Goal: Task Accomplishment & Management: Manage account settings

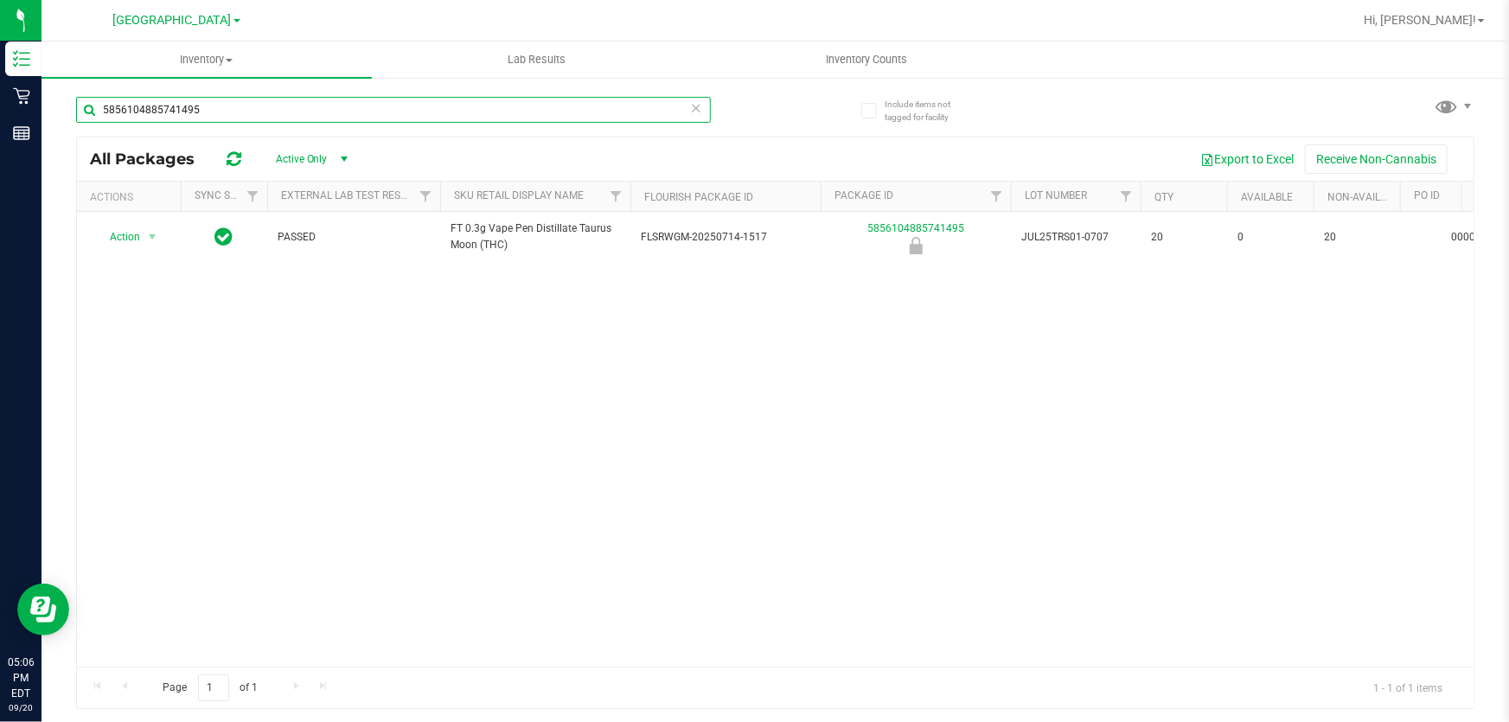
click at [289, 105] on input "5856104885741495" at bounding box center [393, 110] width 635 height 26
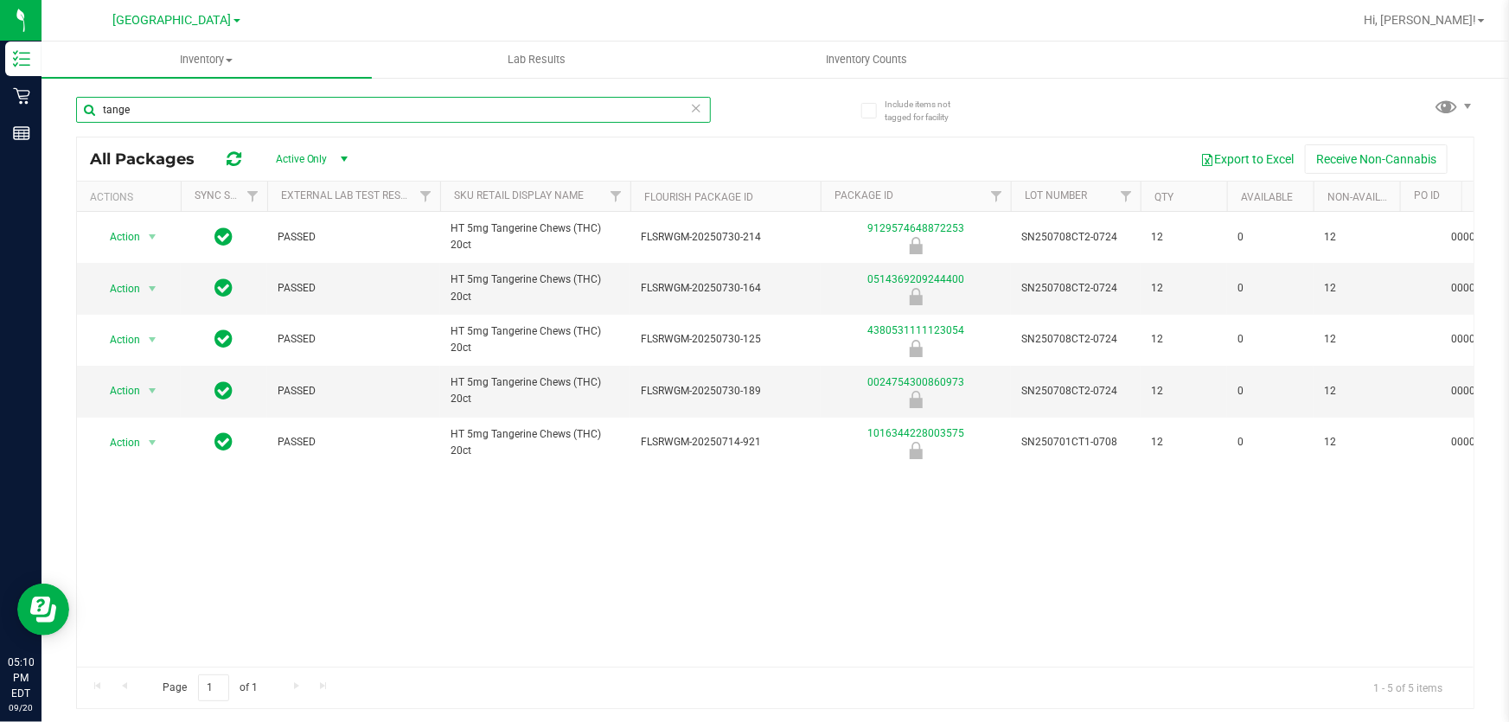
type input "tange"
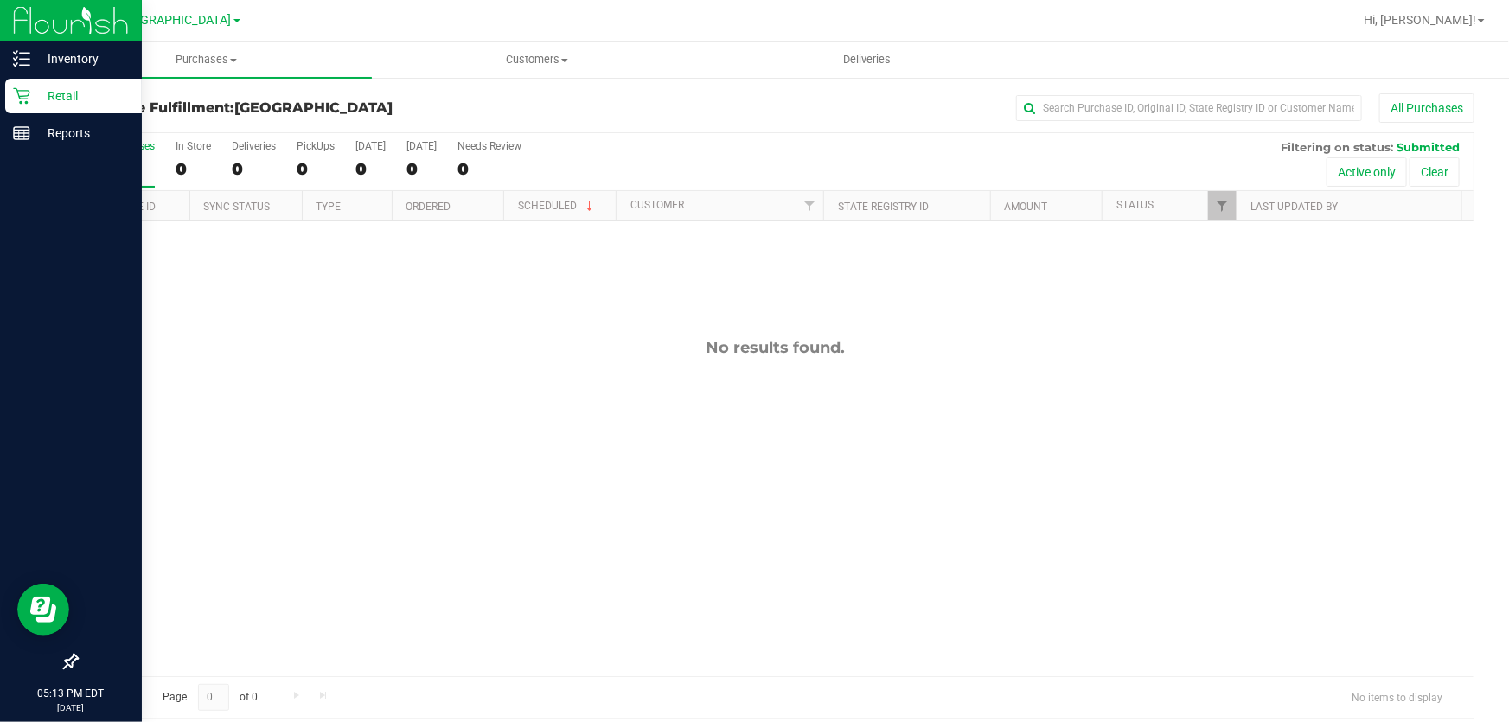
click at [43, 83] on div "Retail" at bounding box center [73, 96] width 137 height 35
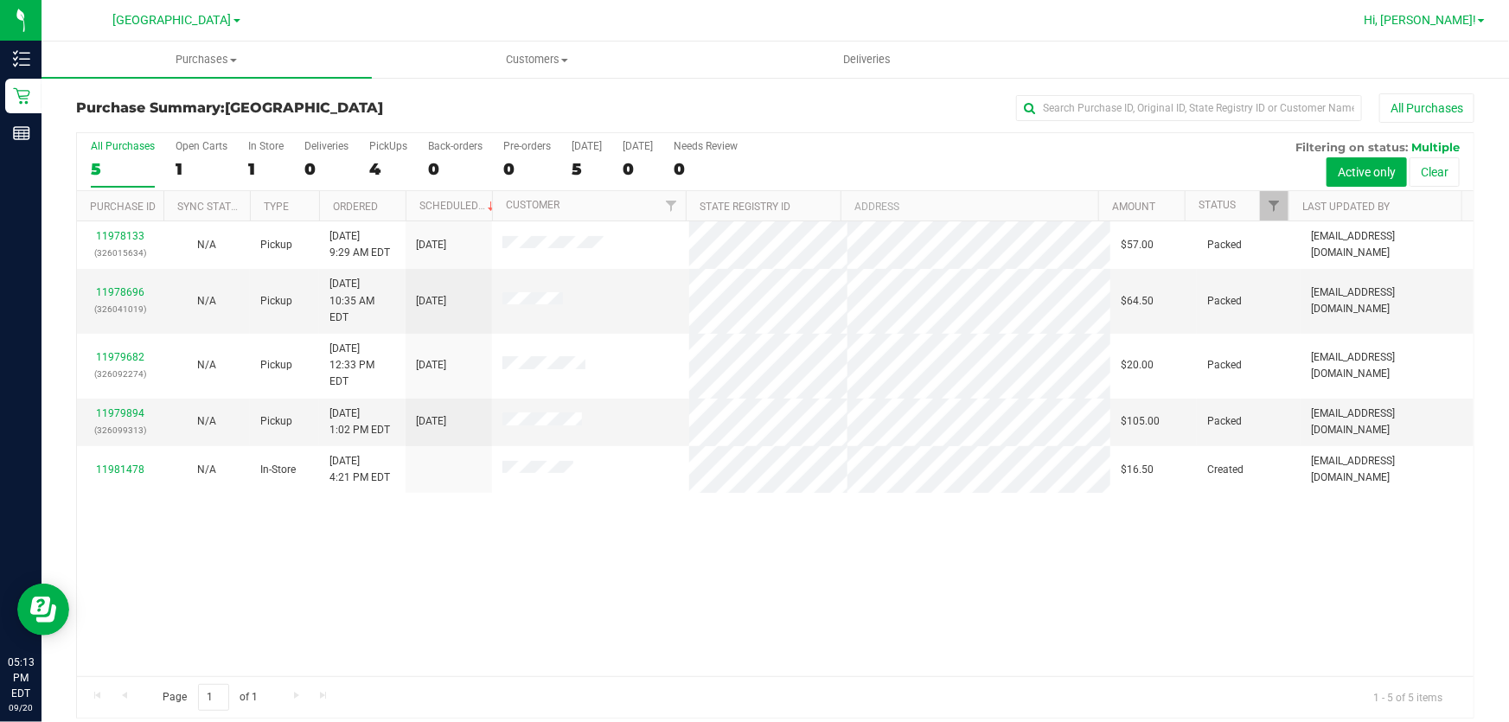
click at [1453, 19] on span "Hi, [PERSON_NAME]!" at bounding box center [1420, 20] width 112 height 14
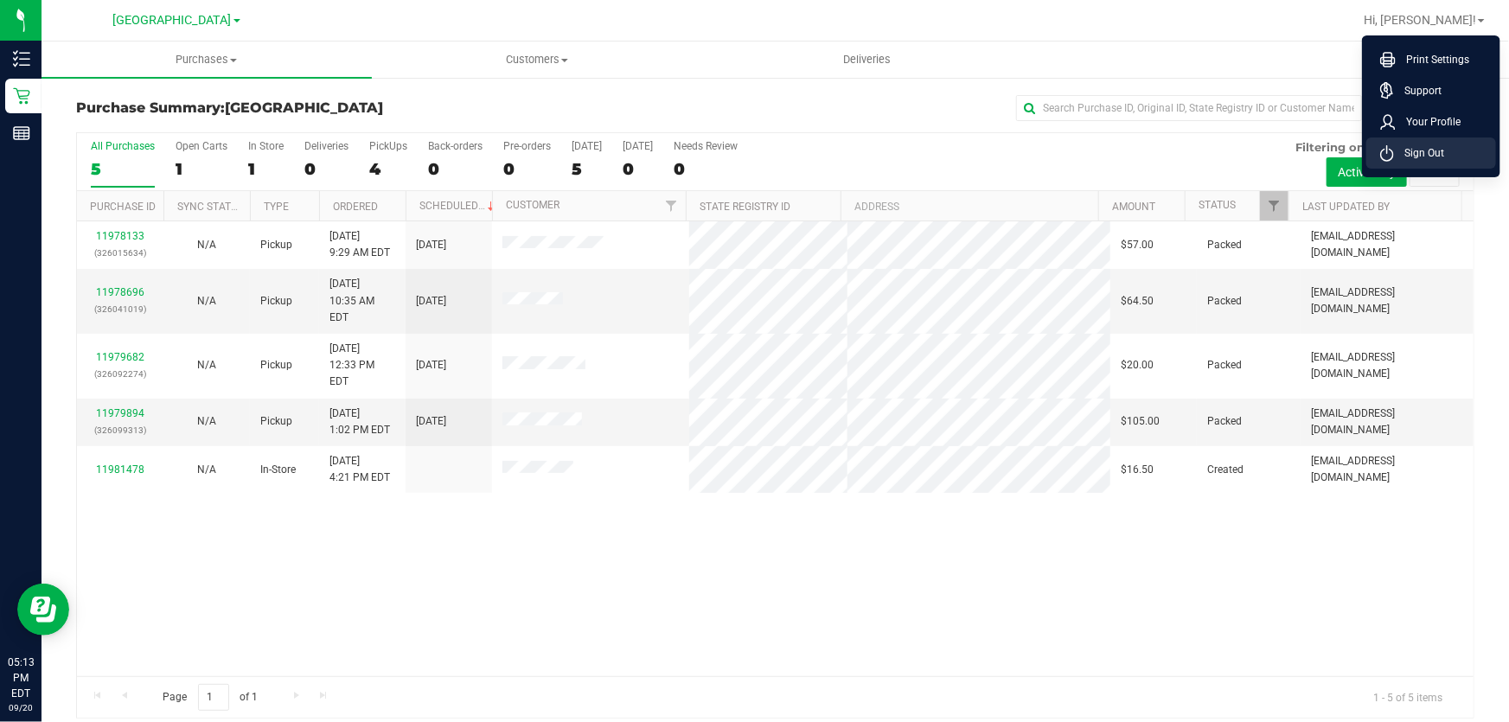
click at [1472, 158] on li "Sign Out" at bounding box center [1431, 153] width 130 height 31
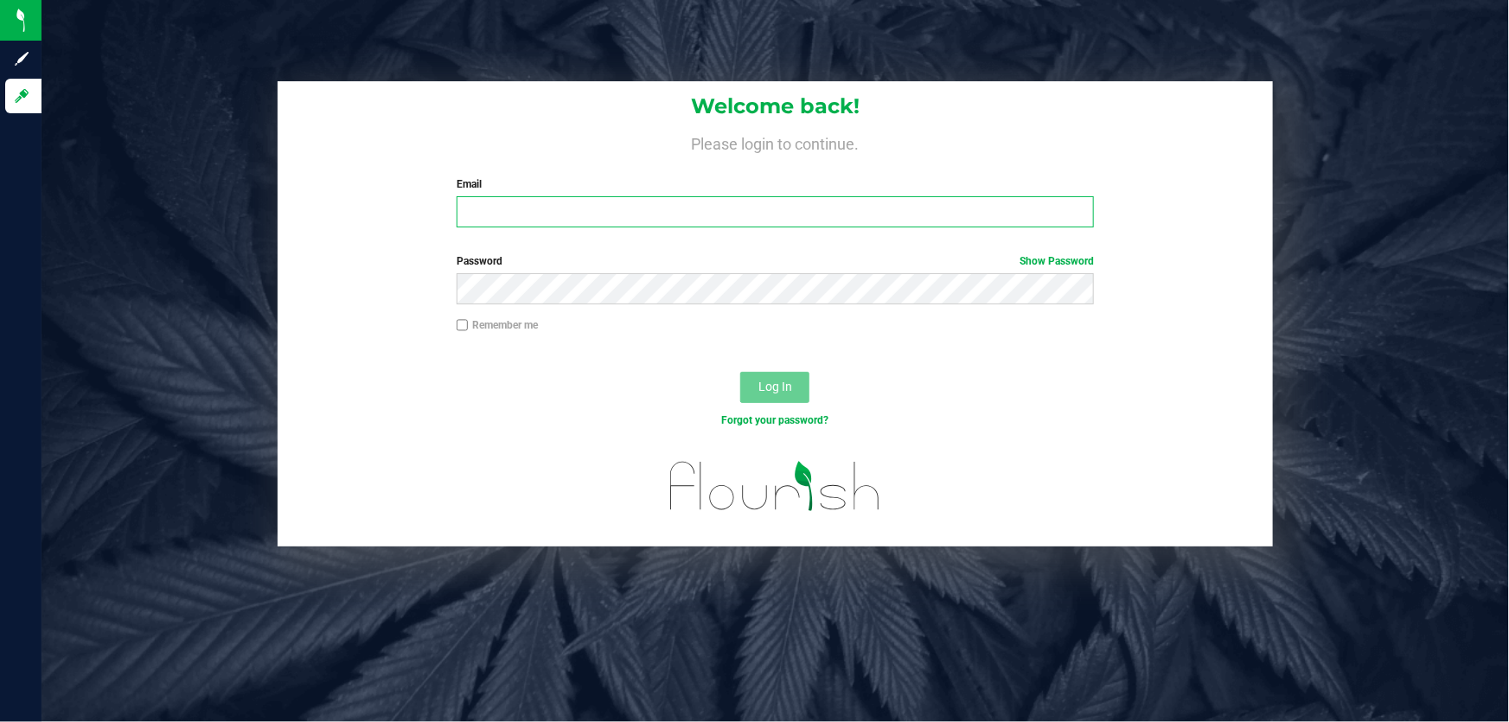
click at [731, 213] on input "Email" at bounding box center [776, 211] width 638 height 31
type input "[EMAIL_ADDRESS][DOMAIN_NAME]"
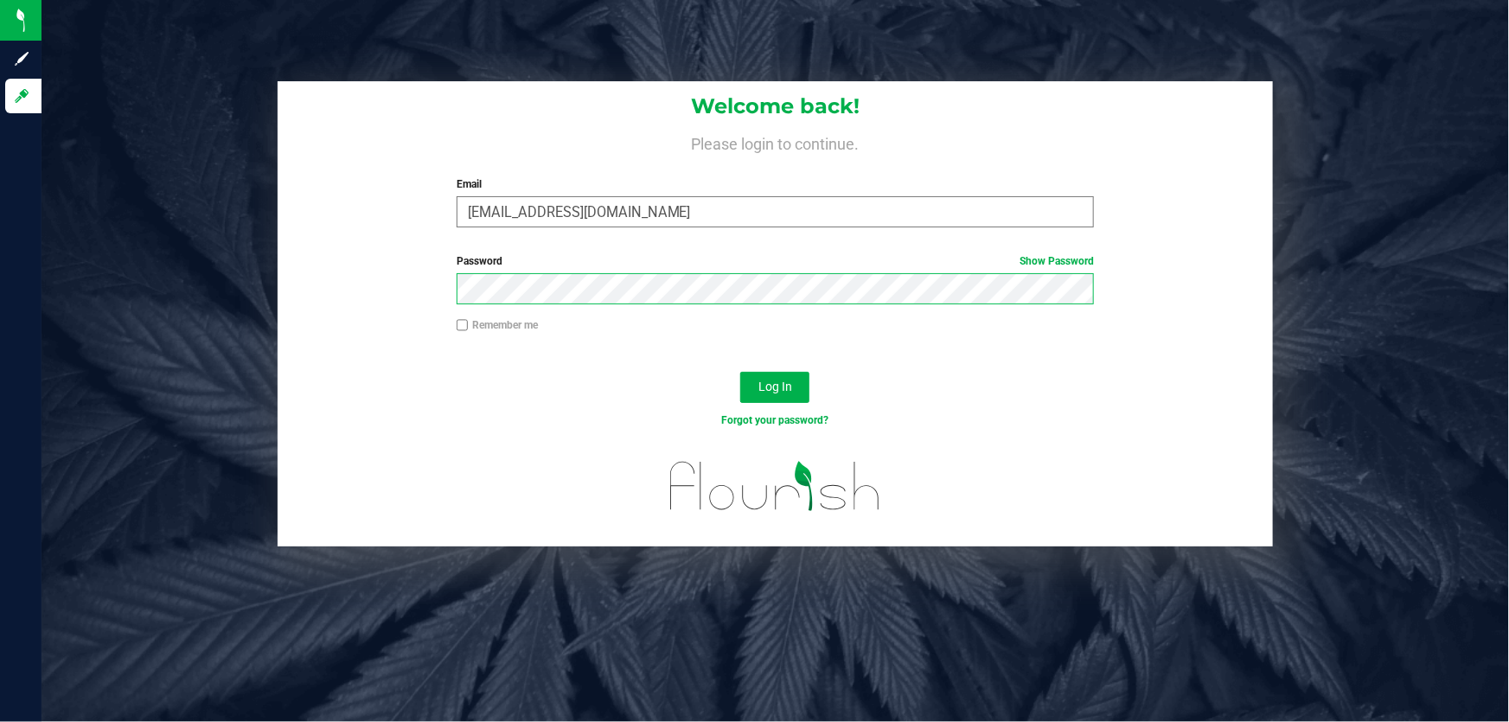
click at [740, 372] on button "Log In" at bounding box center [774, 387] width 69 height 31
